Goal: Task Accomplishment & Management: Use online tool/utility

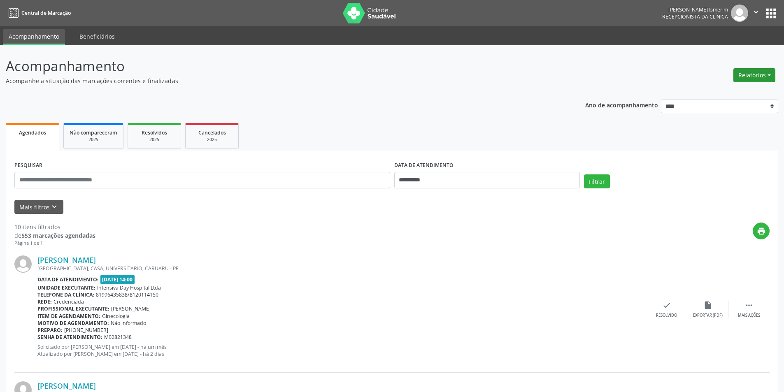
click at [753, 76] on button "Relatórios" at bounding box center [754, 75] width 42 height 14
click at [720, 95] on link "Agendamentos" at bounding box center [731, 93] width 88 height 12
select select "*"
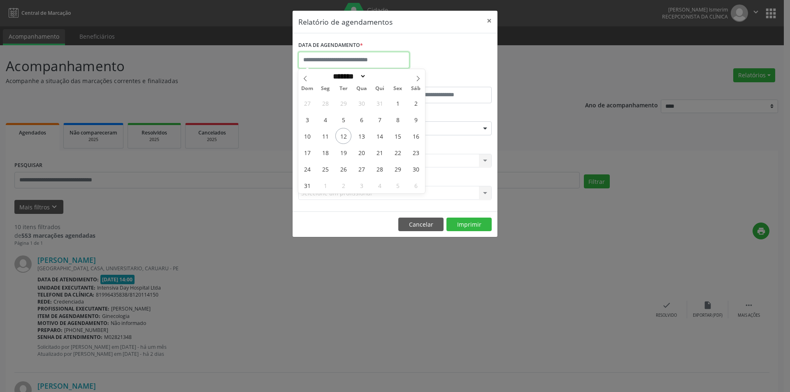
click at [339, 60] on input "text" at bounding box center [353, 60] width 111 height 16
click at [359, 139] on span "13" at bounding box center [361, 136] width 16 height 16
type input "**********"
click at [363, 137] on span "13" at bounding box center [361, 136] width 16 height 16
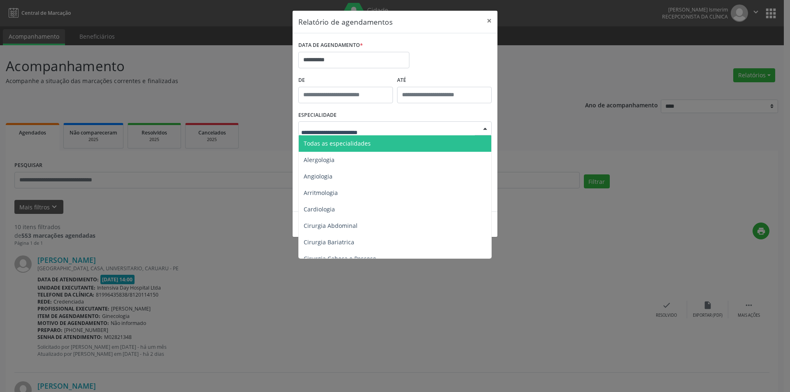
click at [467, 127] on div at bounding box center [394, 128] width 193 height 14
click at [331, 141] on span "Todas as especialidades" at bounding box center [337, 144] width 67 height 8
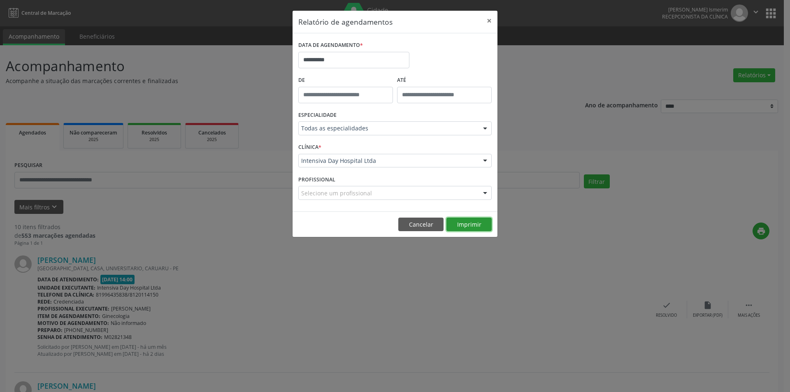
click at [464, 223] on button "Imprimir" at bounding box center [468, 225] width 45 height 14
click at [423, 221] on button "Cancelar" at bounding box center [420, 225] width 45 height 14
